Goal: Information Seeking & Learning: Learn about a topic

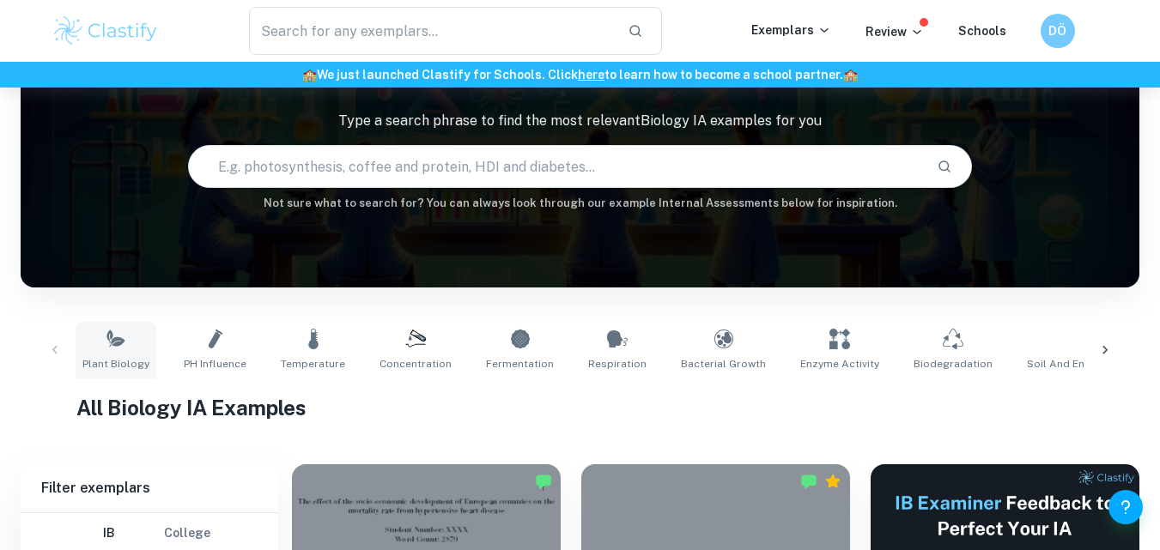
scroll to position [114, 0]
click at [133, 346] on link "Plant Biology" at bounding box center [116, 350] width 81 height 57
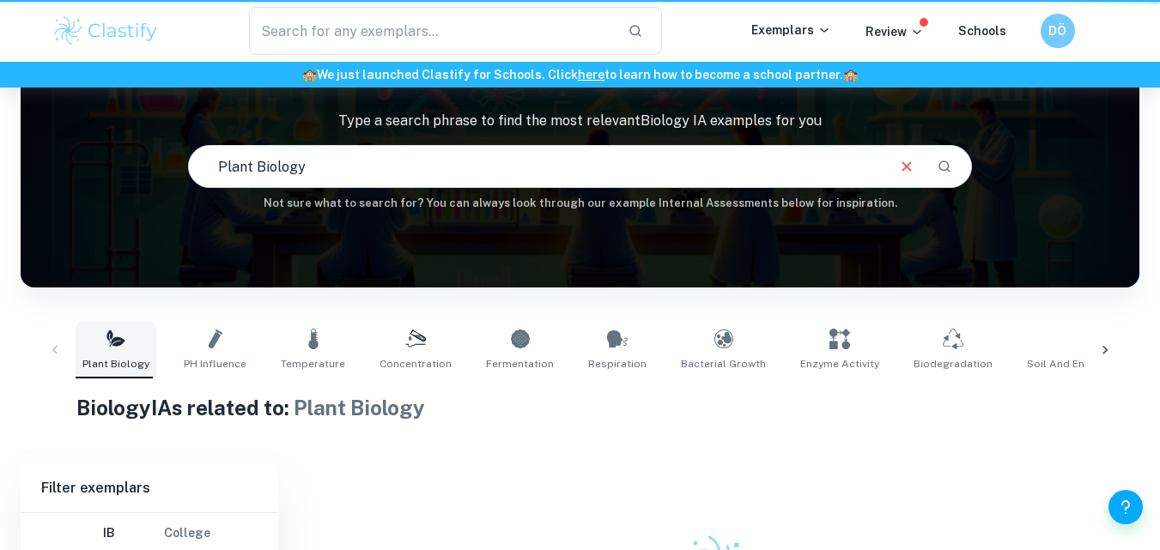
type input "Plant Biology"
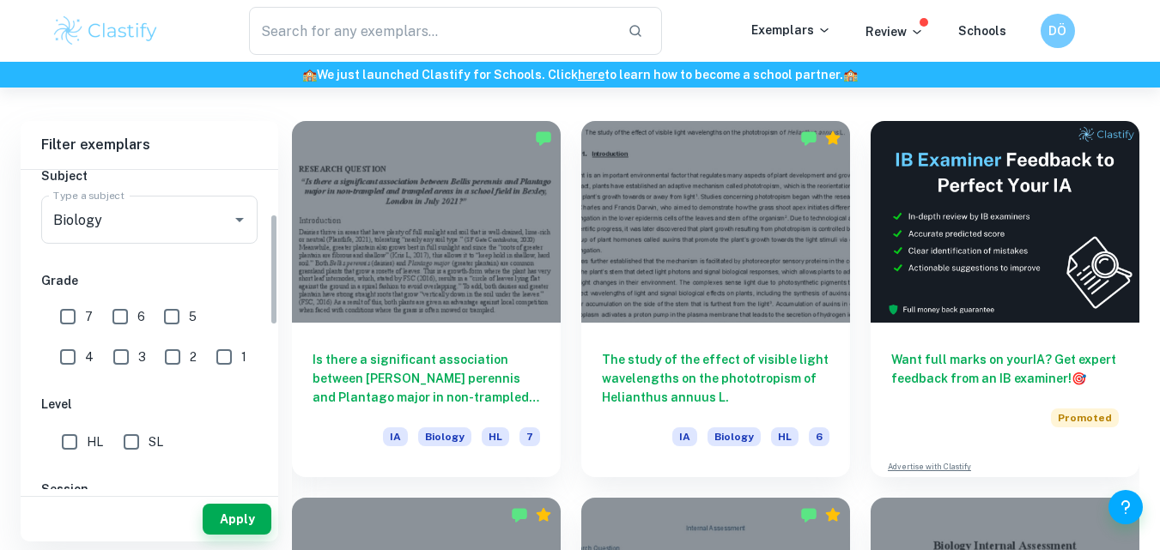
scroll to position [286, 0]
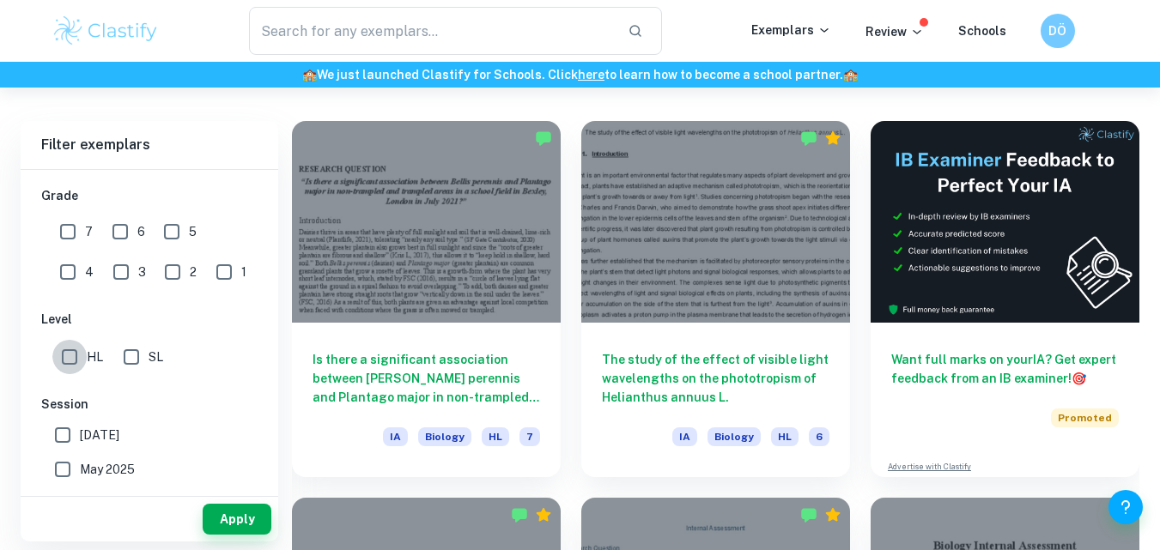
click at [62, 351] on input "HL" at bounding box center [69, 357] width 34 height 34
checkbox input "true"
click at [220, 507] on button "Apply" at bounding box center [237, 519] width 69 height 31
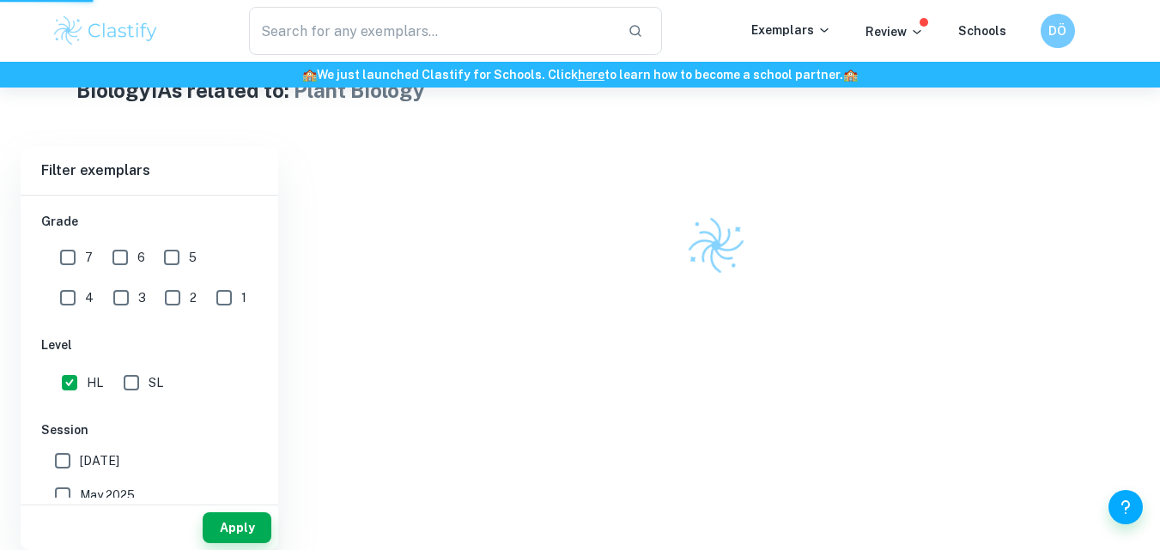
scroll to position [423, 0]
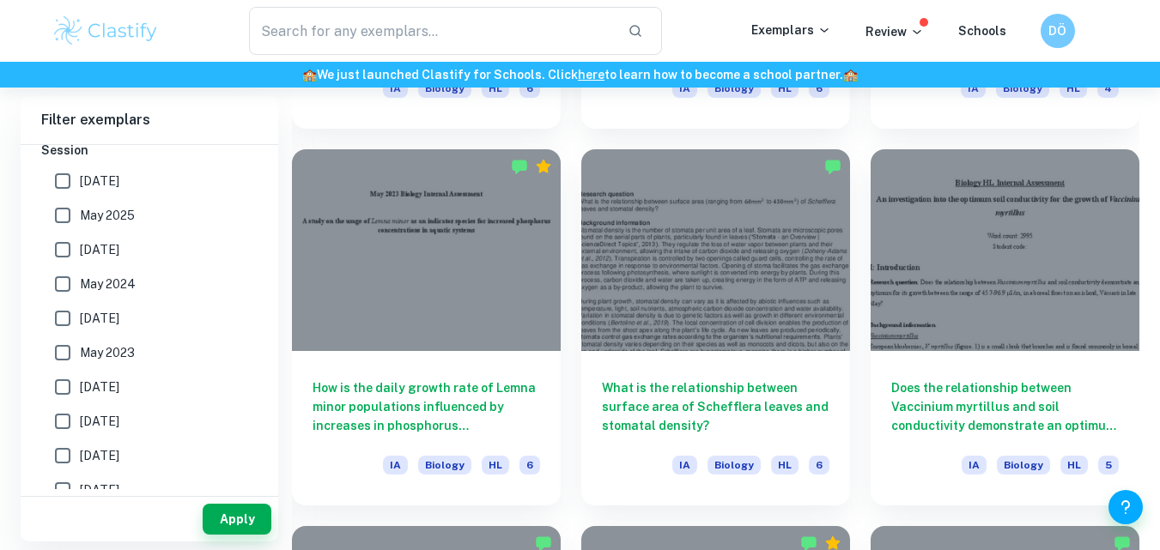
scroll to position [2689, 0]
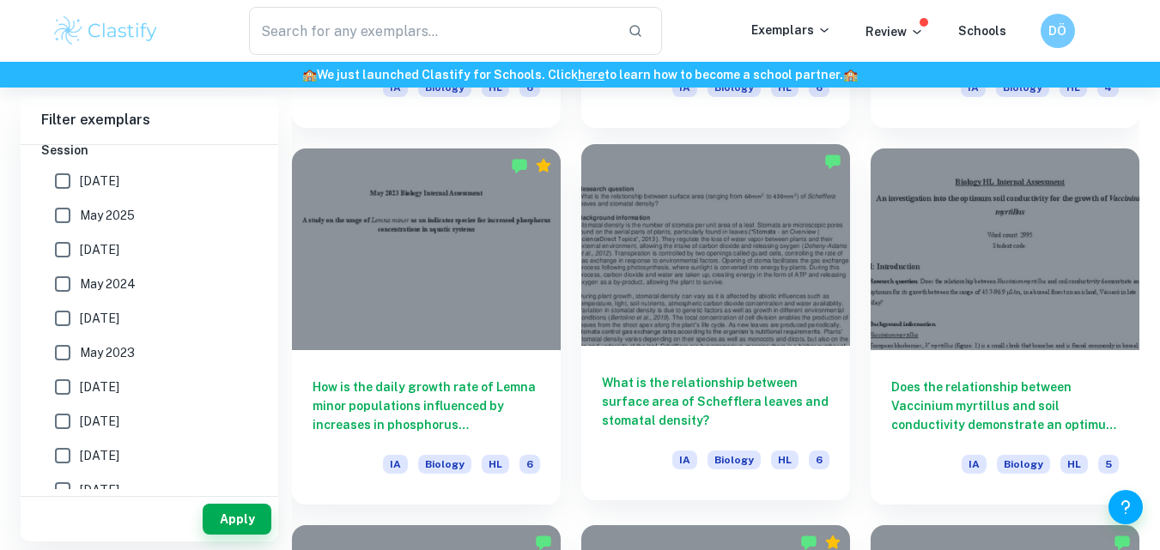
click at [669, 390] on h6 "What is the relationship between surface area of Schefflera leaves and stomatal…" at bounding box center [715, 401] width 227 height 57
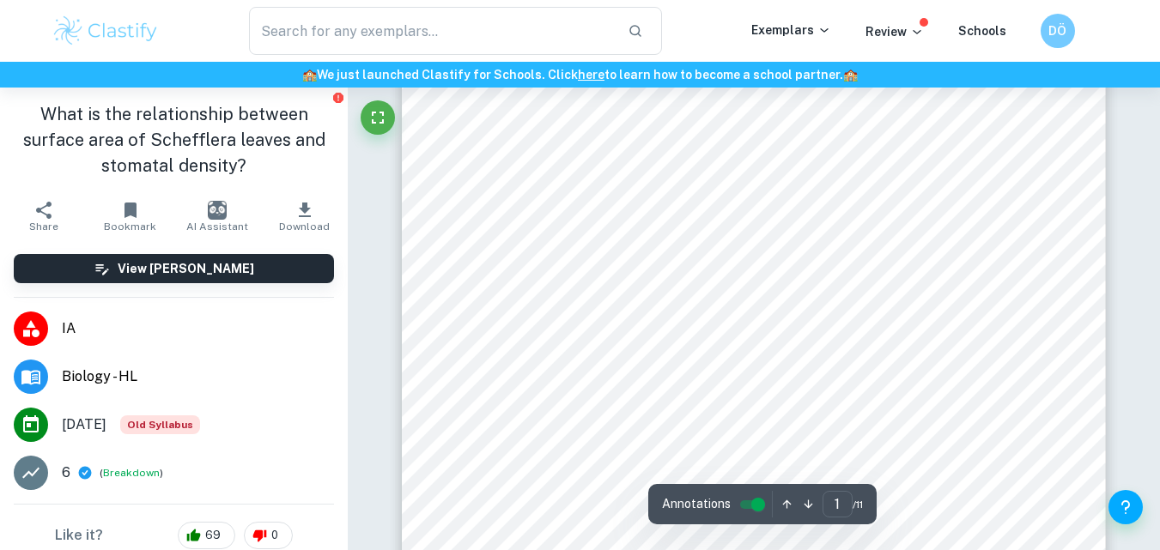
scroll to position [172, 0]
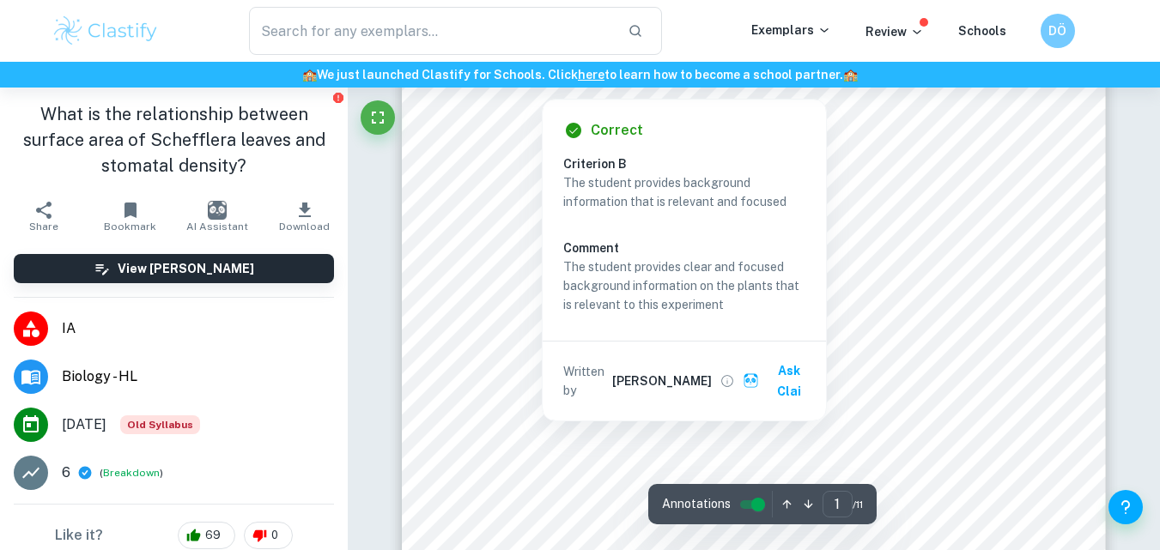
click at [107, 216] on button "Bookmark" at bounding box center [130, 216] width 87 height 48
